Goal: Find specific page/section: Find specific page/section

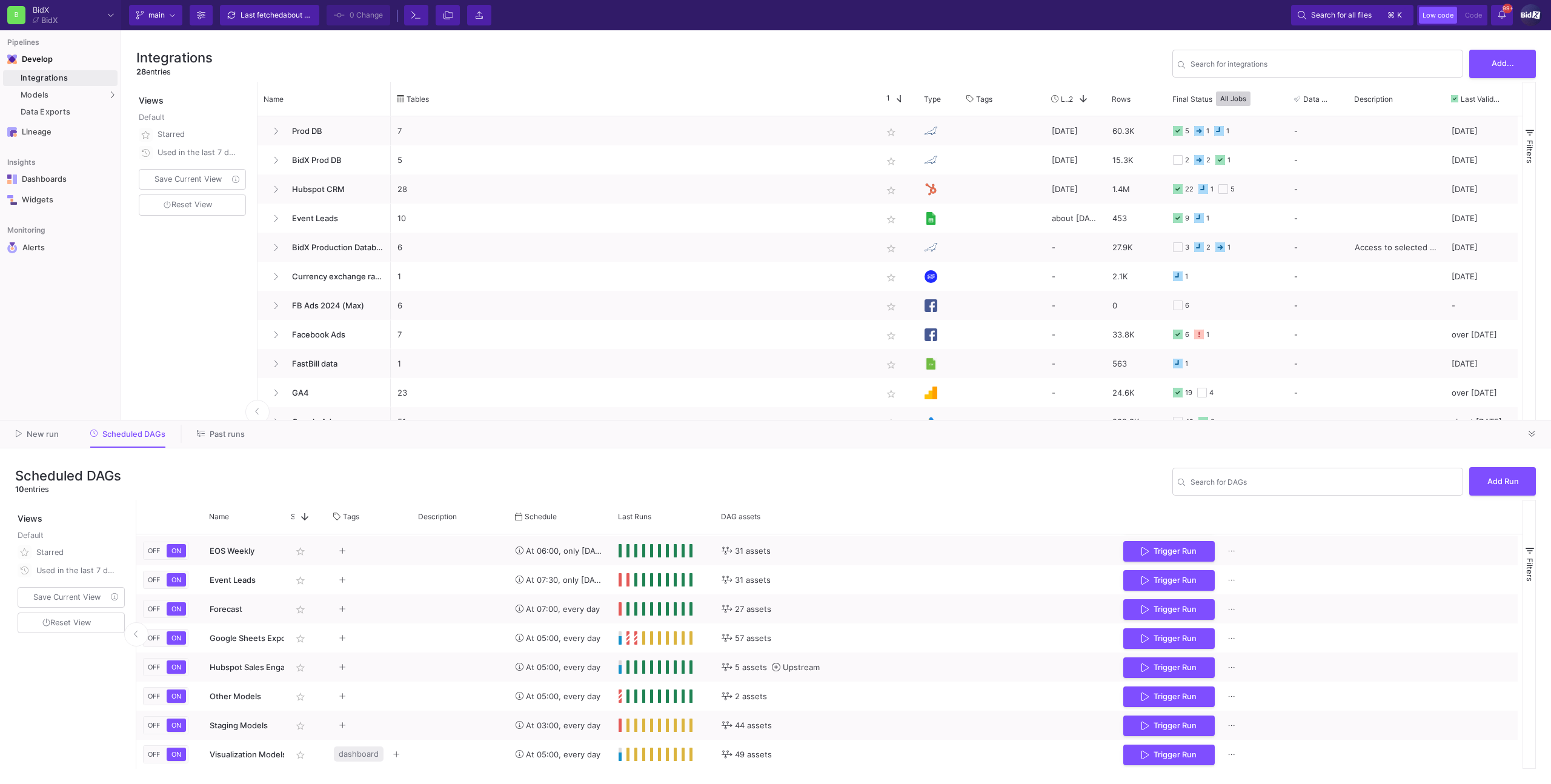
scroll to position [56, 0]
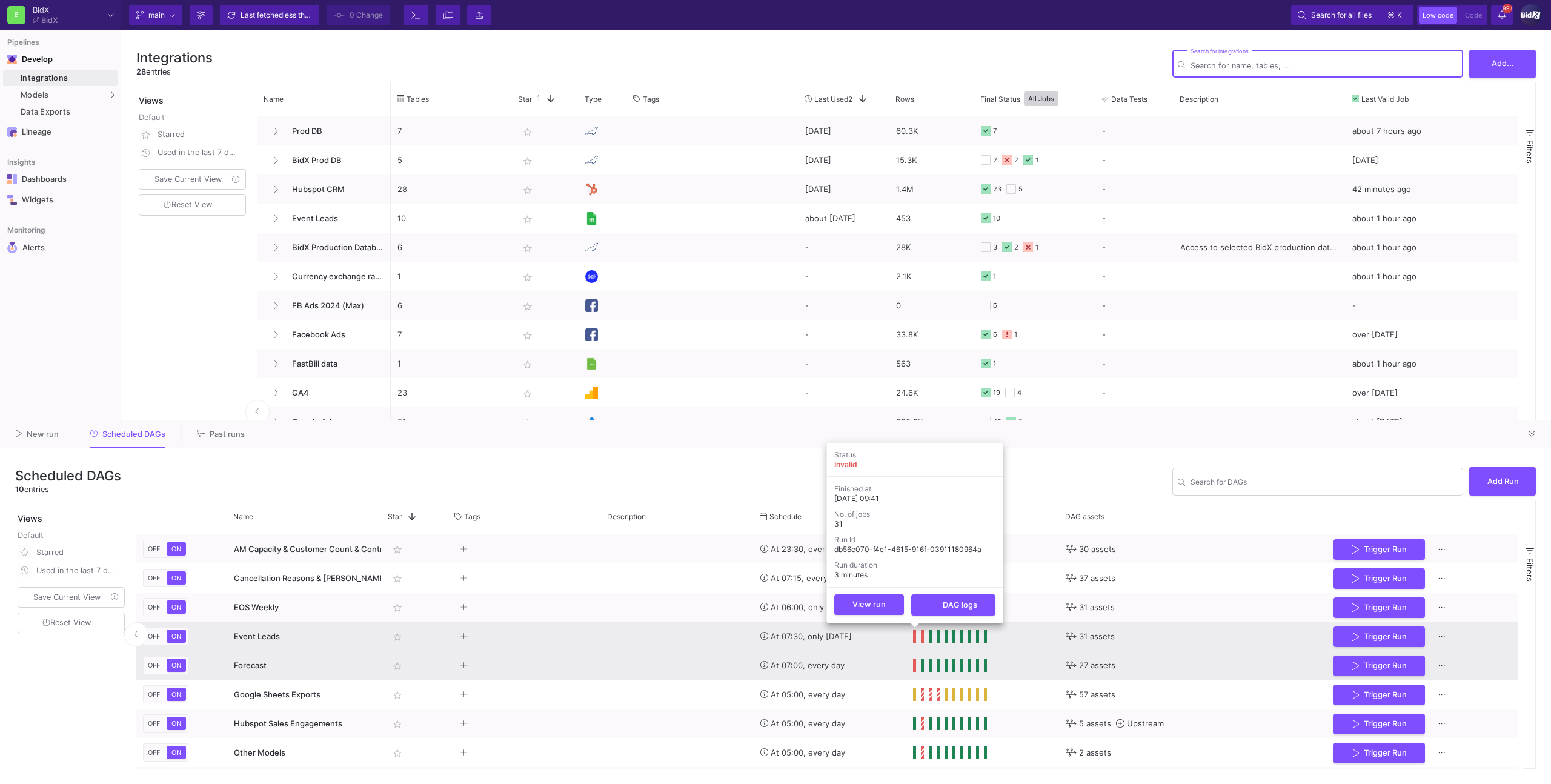
scroll to position [35, 0]
